Goal: Task Accomplishment & Management: Manage account settings

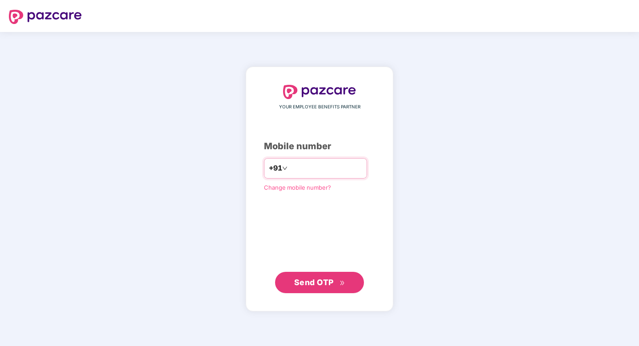
click at [297, 169] on input "number" at bounding box center [325, 168] width 73 height 14
type input "**********"
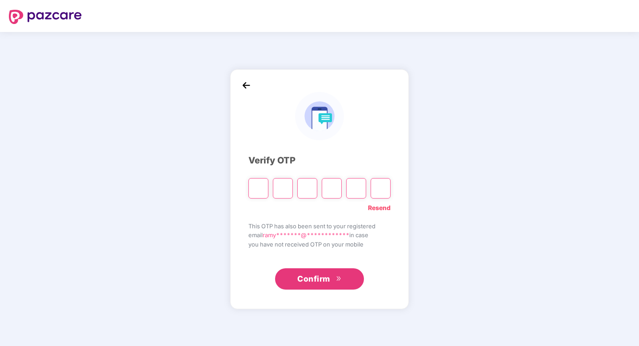
click at [259, 190] on input "Please enter verification code. Digit 1" at bounding box center [259, 188] width 20 height 20
type input "*"
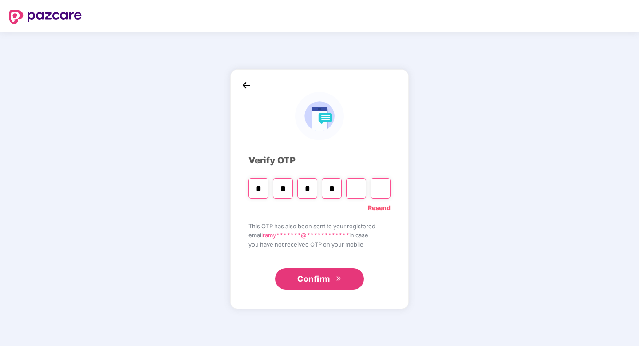
type input "*"
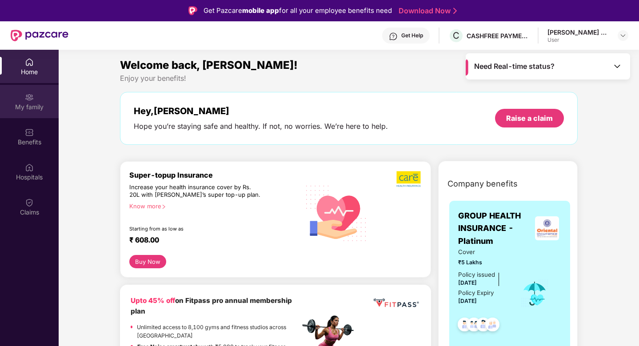
click at [27, 107] on div "My family" at bounding box center [29, 107] width 59 height 9
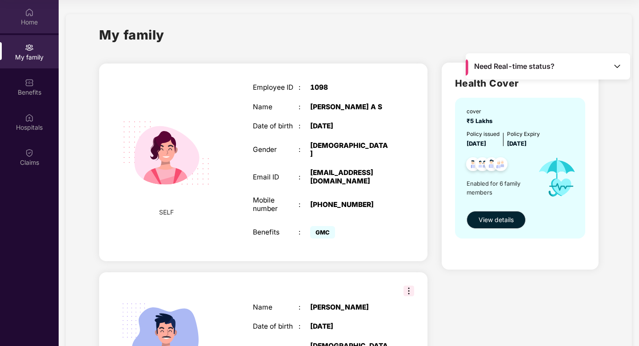
click at [35, 17] on div "Home" at bounding box center [29, 16] width 59 height 33
